Goal: Task Accomplishment & Management: Use online tool/utility

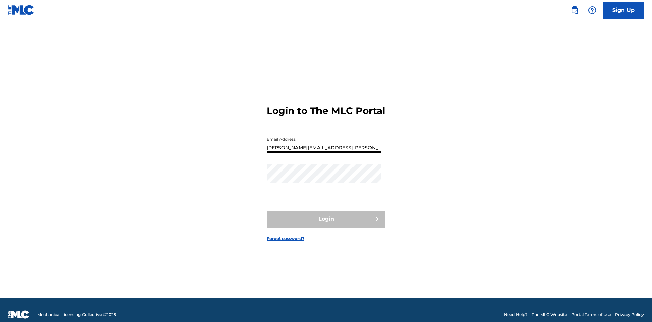
type input "[PERSON_NAME][EMAIL_ADDRESS][PERSON_NAME][DOMAIN_NAME]"
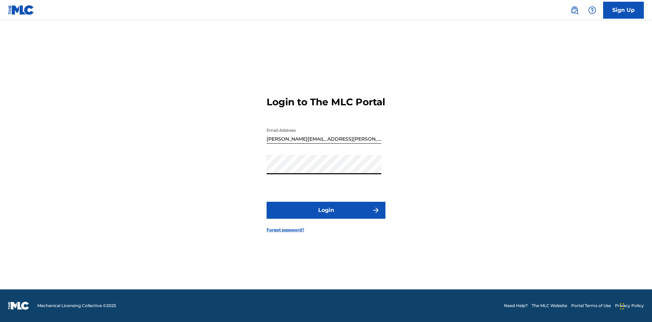
click at [326, 216] on button "Login" at bounding box center [325, 210] width 119 height 17
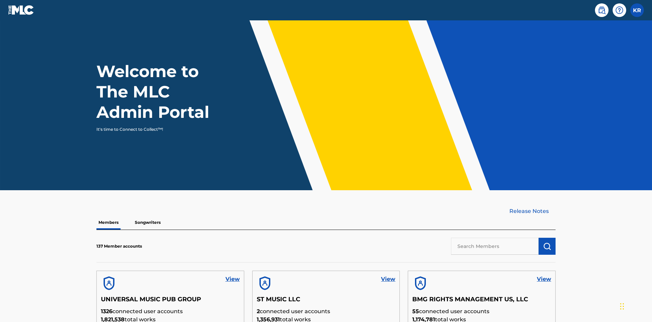
click at [495, 238] on input "text" at bounding box center [495, 246] width 88 height 17
click at [547, 242] on img "submit" at bounding box center [547, 246] width 8 height 8
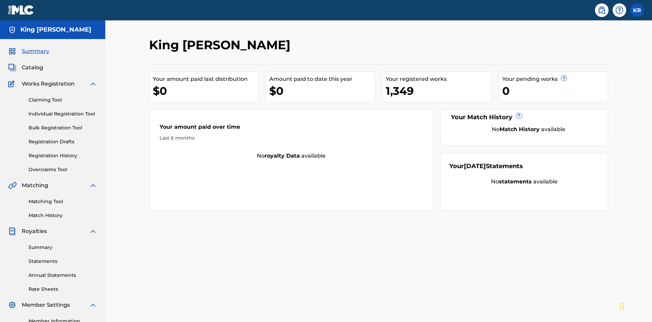
click at [63, 124] on link "Bulk Registration Tool" at bounding box center [63, 127] width 69 height 7
